Goal: Transaction & Acquisition: Purchase product/service

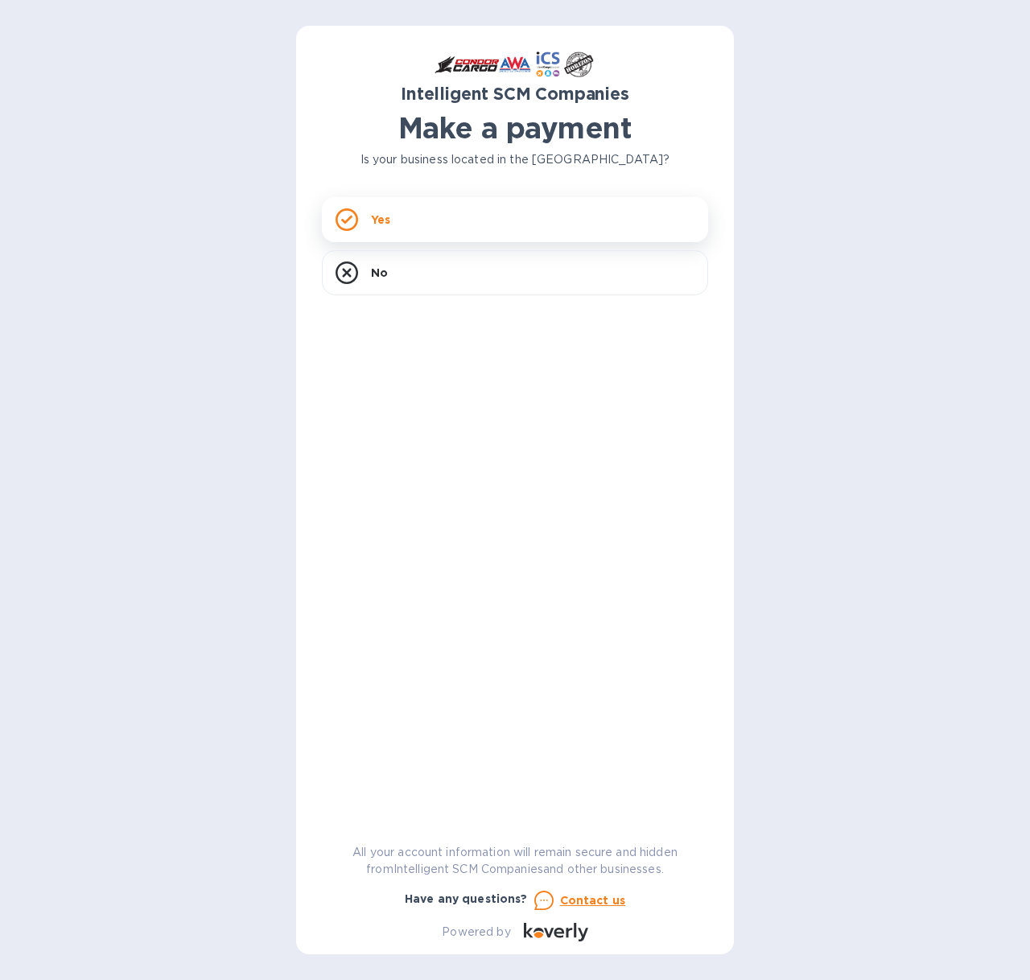
click at [415, 220] on div "Yes" at bounding box center [515, 219] width 386 height 45
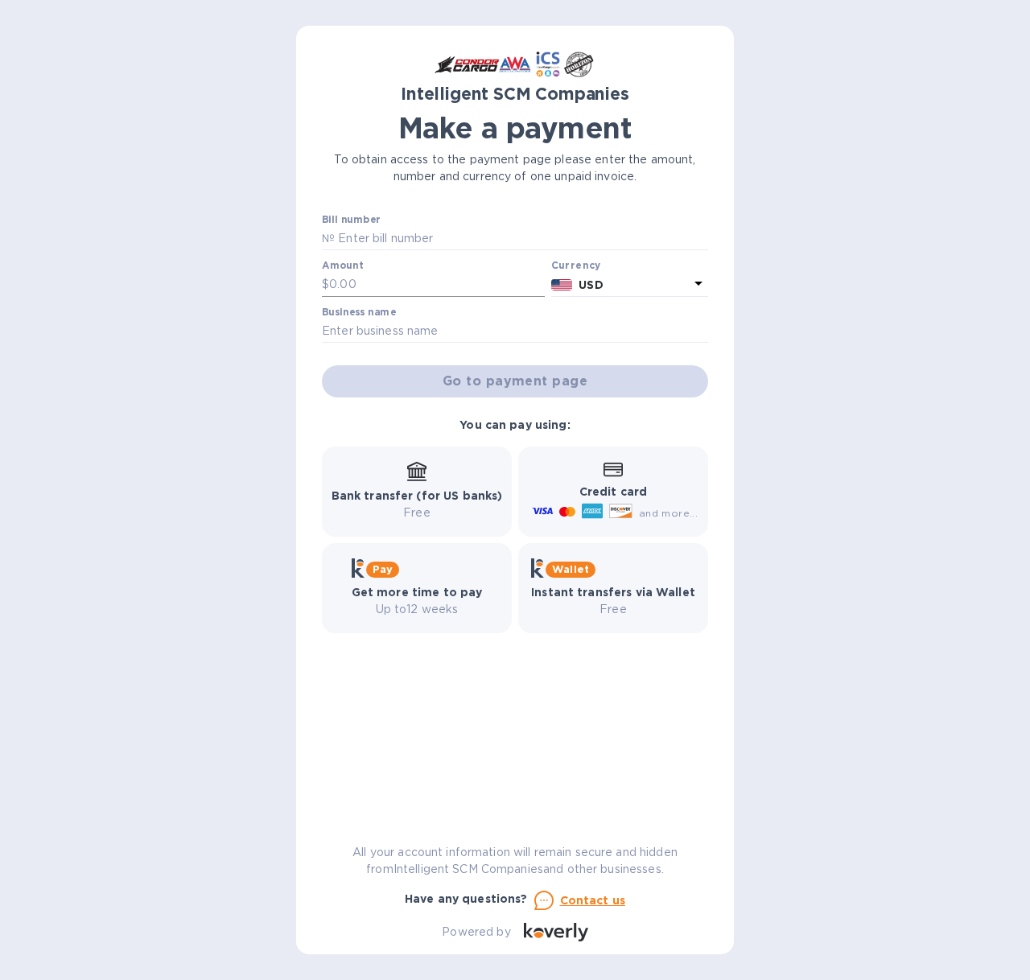
click at [425, 283] on input "text" at bounding box center [437, 285] width 216 height 24
click at [432, 243] on input "text" at bounding box center [521, 239] width 373 height 24
paste input "S00512324"
type input "S00512324"
click at [422, 285] on input "text" at bounding box center [437, 285] width 216 height 24
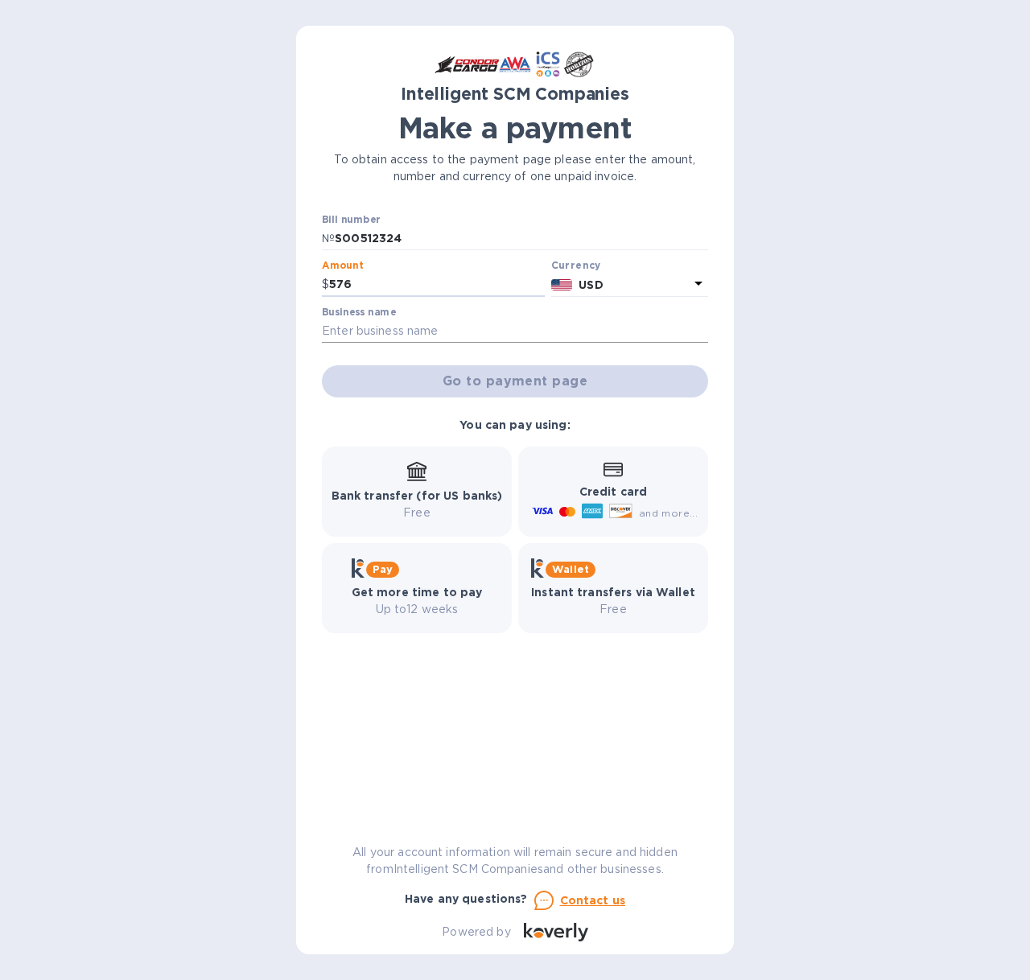
type input "576"
click at [397, 331] on input "text" at bounding box center [515, 331] width 386 height 24
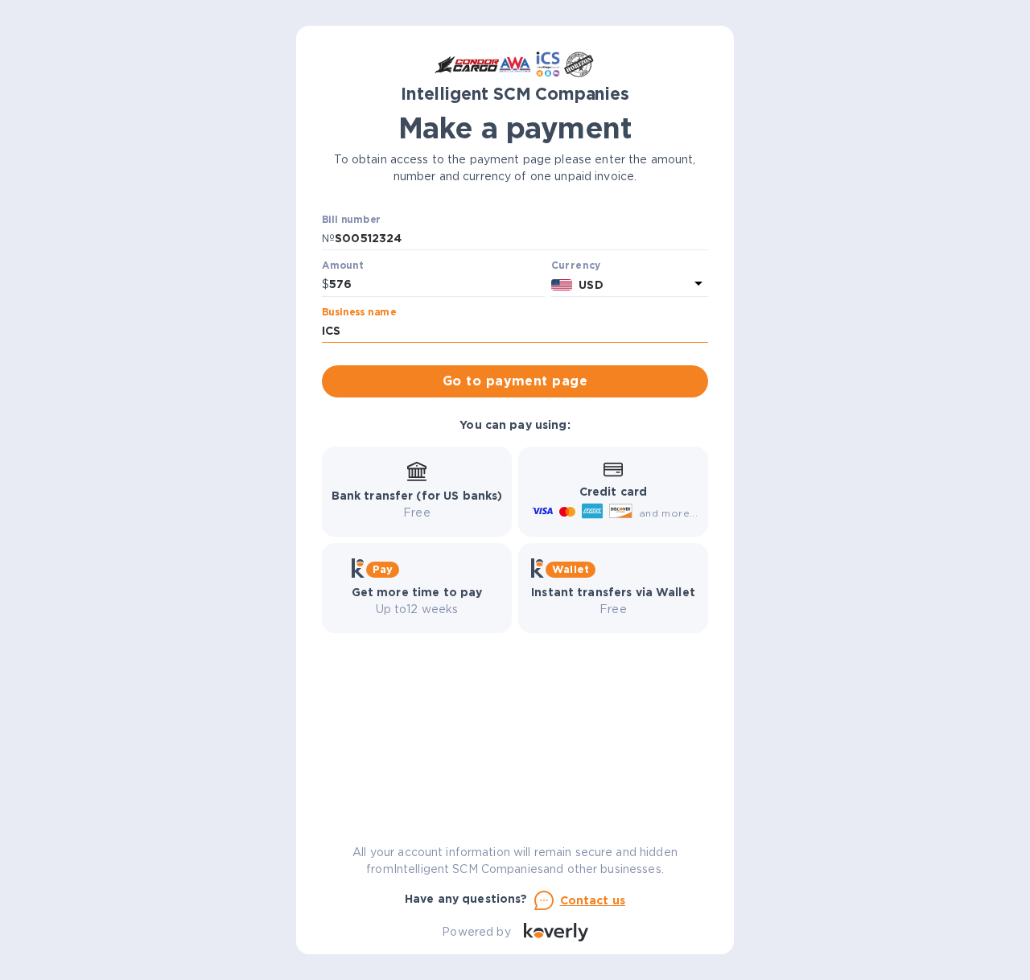
click at [426, 328] on input "ICS" at bounding box center [515, 331] width 386 height 24
type input "[PERSON_NAME]"
click at [489, 405] on div "Bill number № S00512324 Amount $ 576 Currency USD Business name [PERSON_NAME] G…" at bounding box center [514, 306] width 405 height 204
click at [501, 389] on span "Go to payment page" at bounding box center [515, 381] width 360 height 19
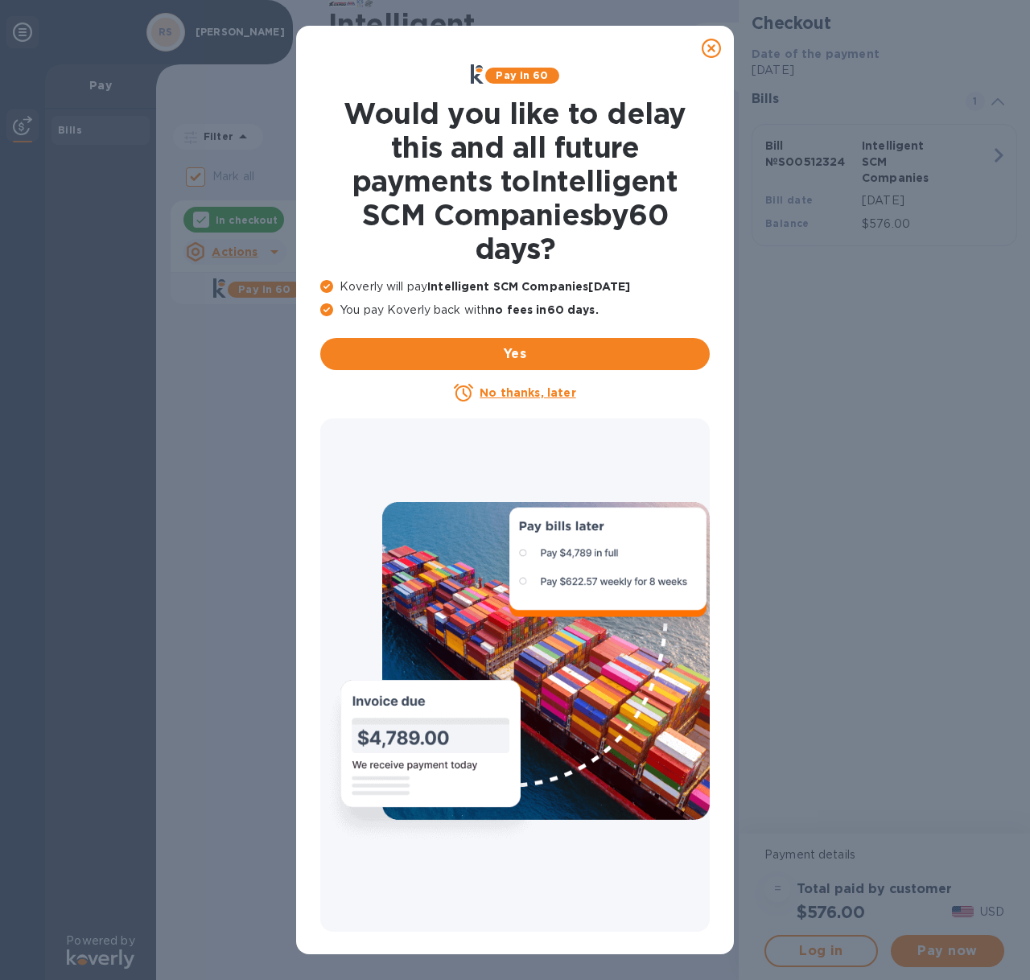
click at [526, 391] on u "No thanks, later" at bounding box center [527, 392] width 96 height 13
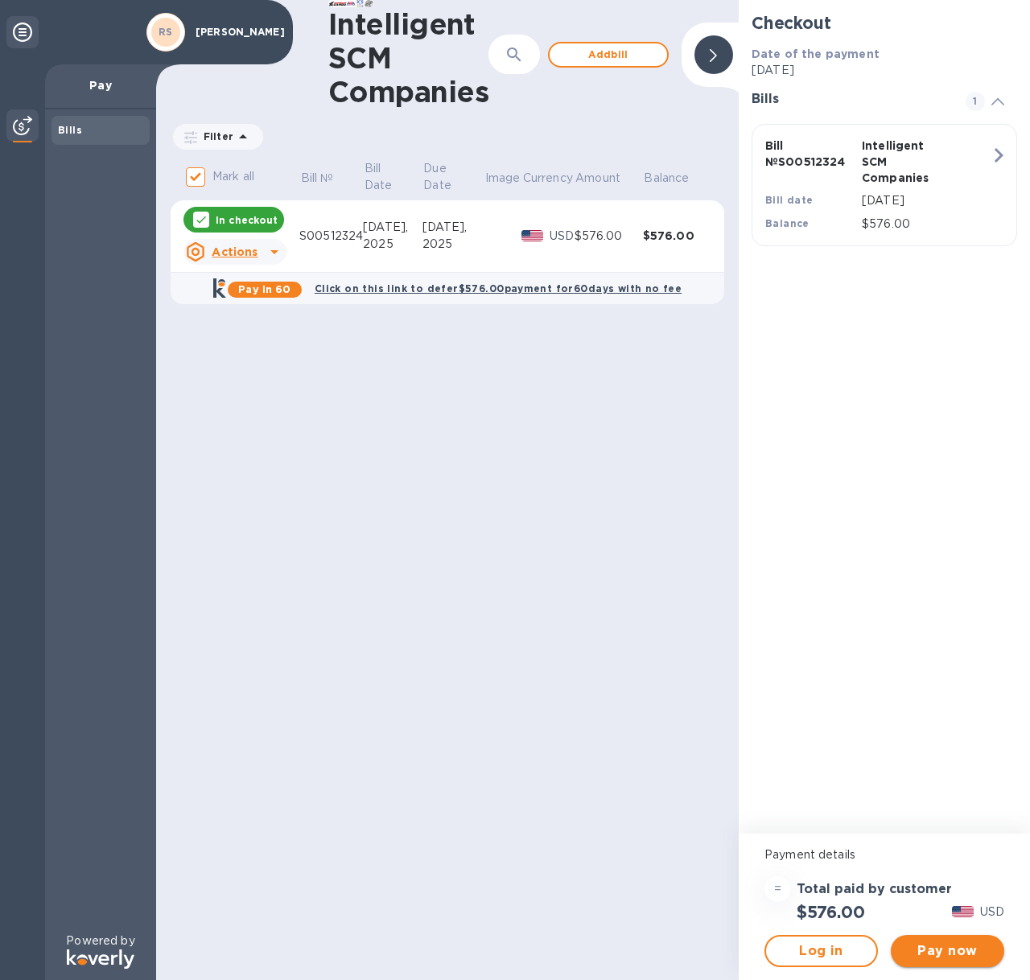
click at [935, 957] on span "Pay now" at bounding box center [947, 950] width 88 height 19
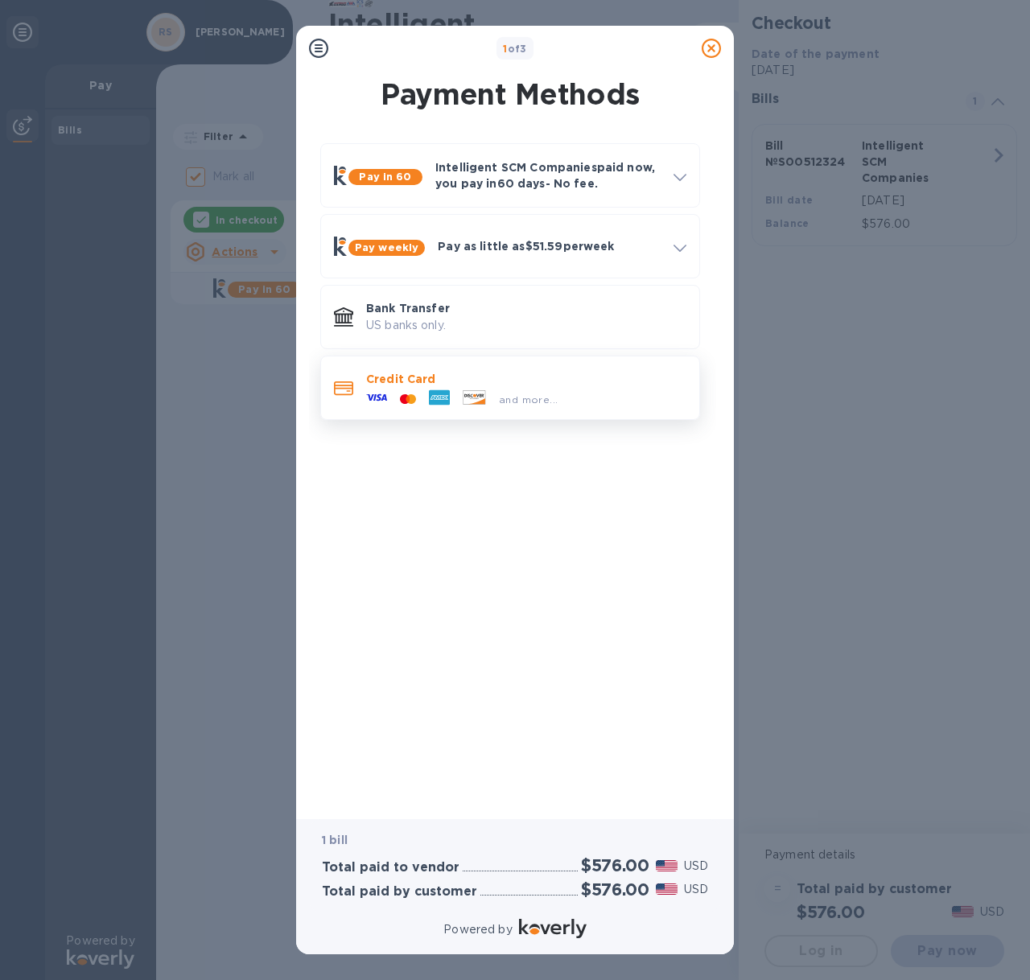
click at [518, 383] on p "Credit Card" at bounding box center [526, 379] width 320 height 16
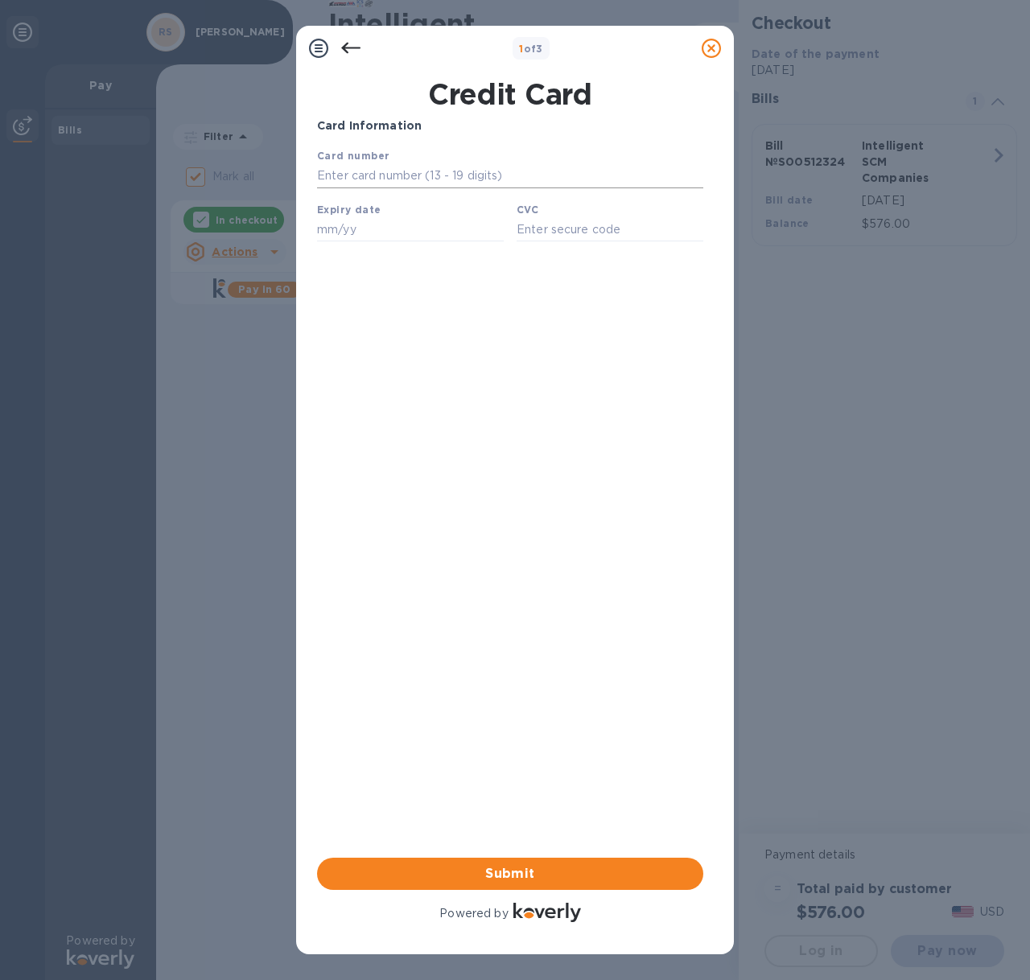
click at [397, 171] on input "text" at bounding box center [510, 176] width 386 height 24
click at [441, 177] on input "text" at bounding box center [510, 176] width 386 height 24
type input "[CREDIT_CARD_NUMBER]"
type input "04/27"
type input "482"
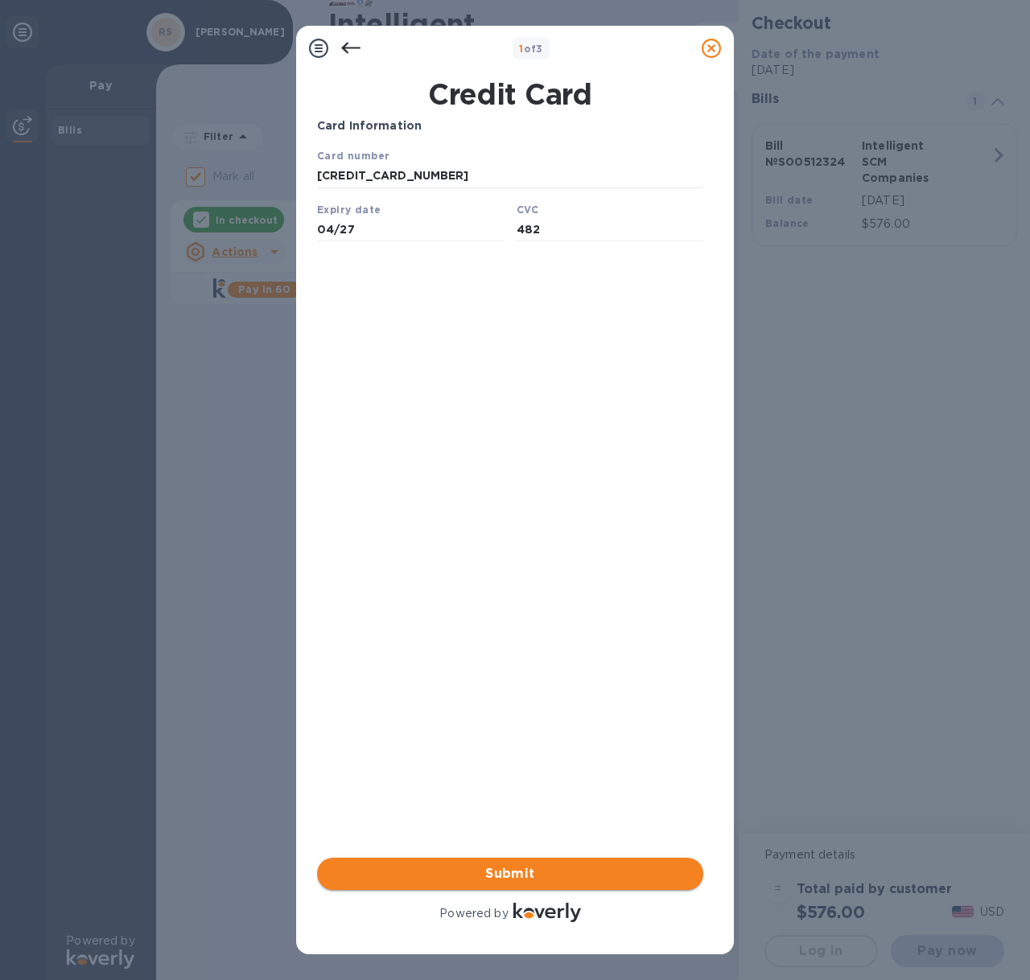
click at [549, 865] on span "Submit" at bounding box center [510, 873] width 360 height 19
click at [502, 874] on span "Submit" at bounding box center [510, 873] width 360 height 19
click at [410, 186] on input "[CREDIT_CARD_NUMBER]" at bounding box center [510, 176] width 386 height 24
click at [388, 231] on input "04/27" at bounding box center [410, 229] width 187 height 24
